Goal: Task Accomplishment & Management: Manage account settings

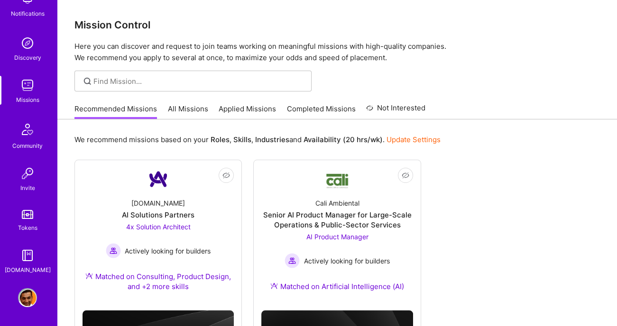
scroll to position [65, 0]
click at [24, 300] on img at bounding box center [27, 297] width 19 height 19
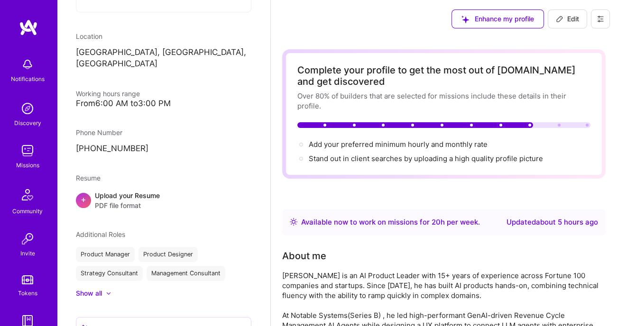
click at [572, 19] on span "Edit" at bounding box center [567, 18] width 23 height 9
select select "US"
select select "Right Now"
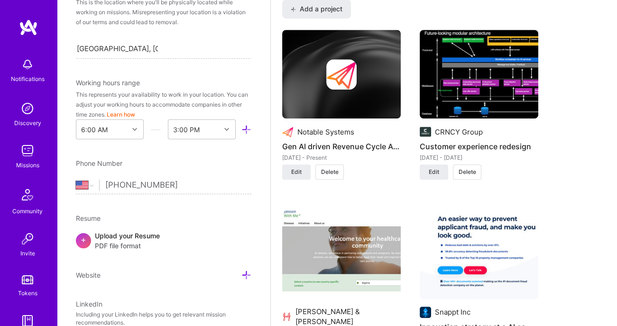
scroll to position [920, 0]
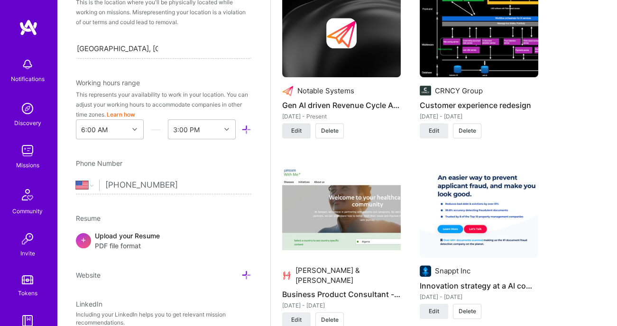
click at [298, 138] on button "Edit" at bounding box center [296, 130] width 28 height 15
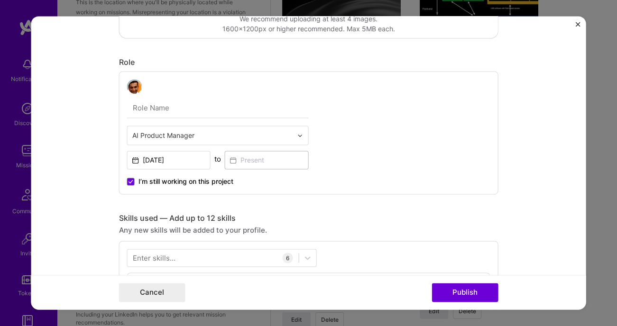
scroll to position [236, 0]
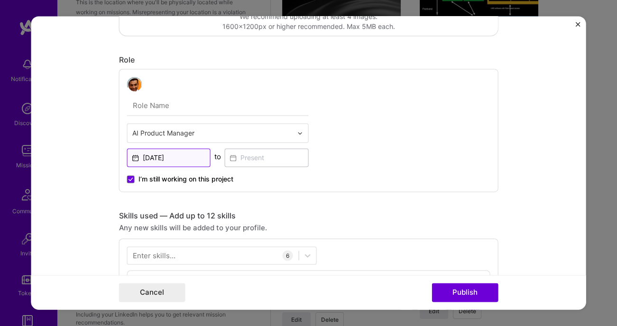
click at [179, 156] on input "[DATE]" at bounding box center [169, 157] width 84 height 18
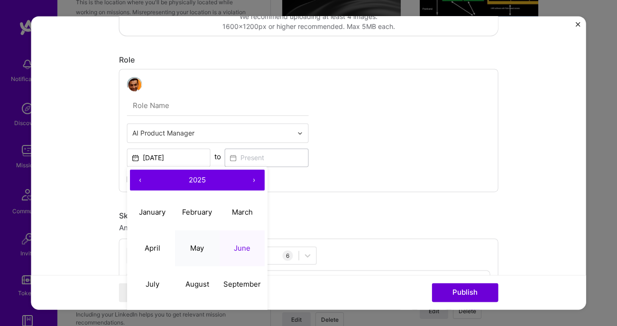
click at [201, 247] on abbr "May" at bounding box center [197, 248] width 14 height 9
type input "[DATE]"
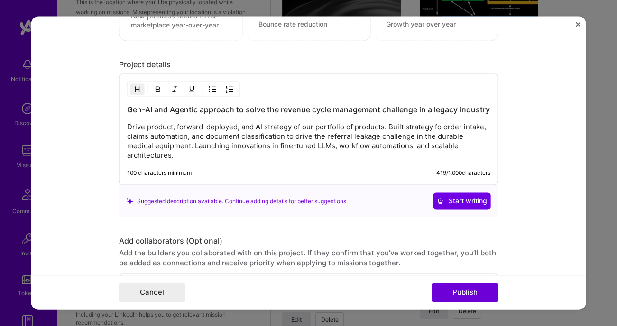
scroll to position [904, 0]
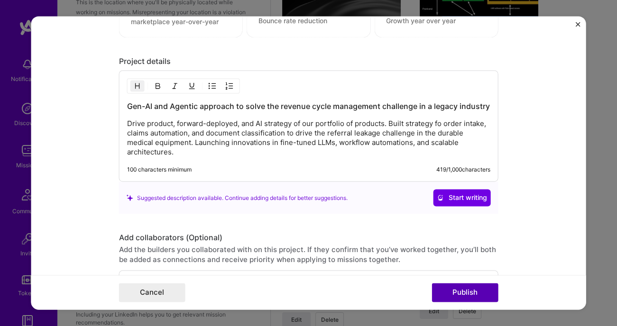
click at [458, 293] on button "Publish" at bounding box center [464, 292] width 66 height 19
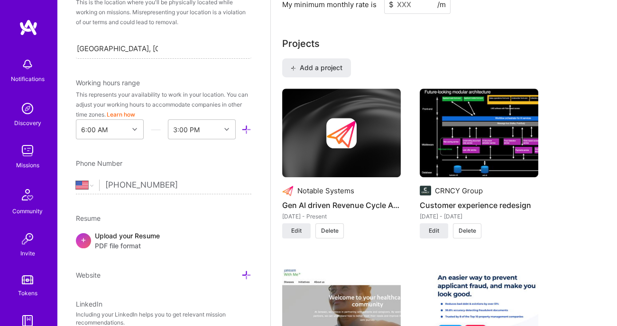
scroll to position [817, 0]
